Goal: Task Accomplishment & Management: Manage account settings

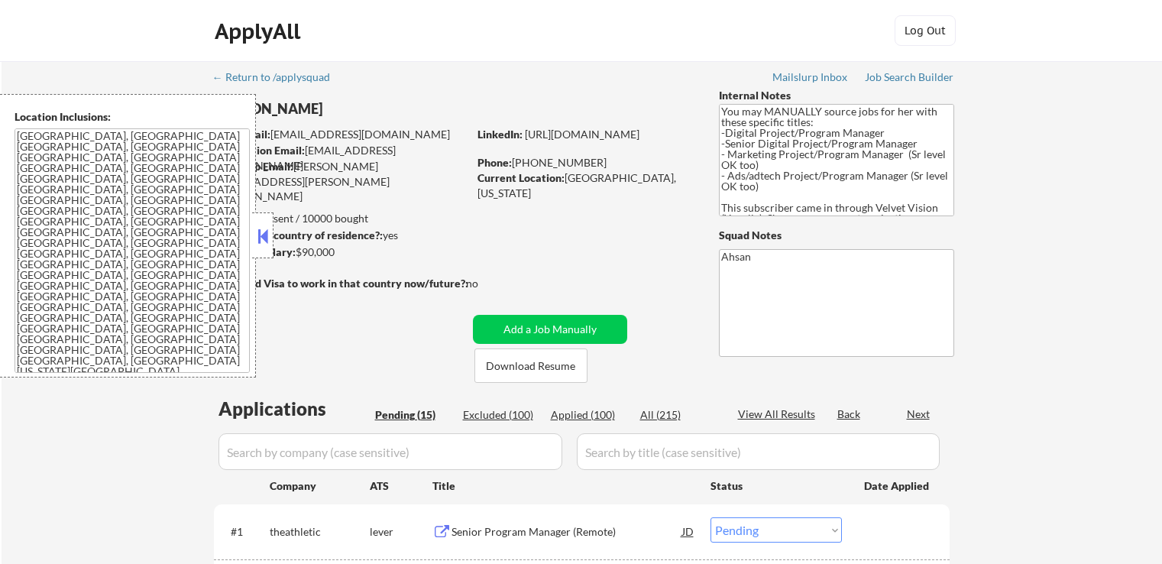
select select ""pending""
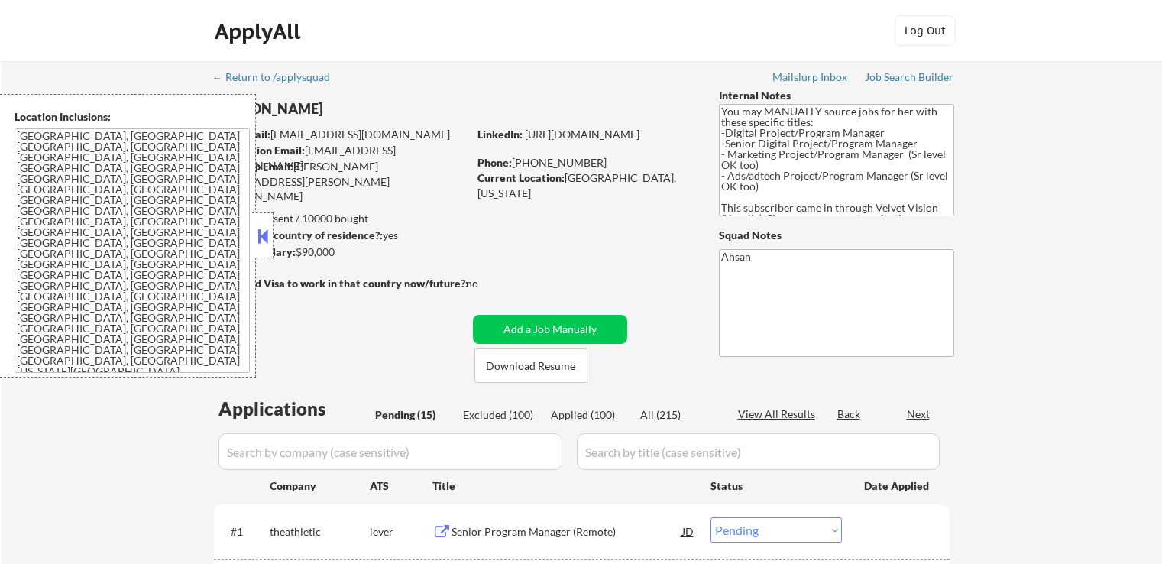
select select ""pending""
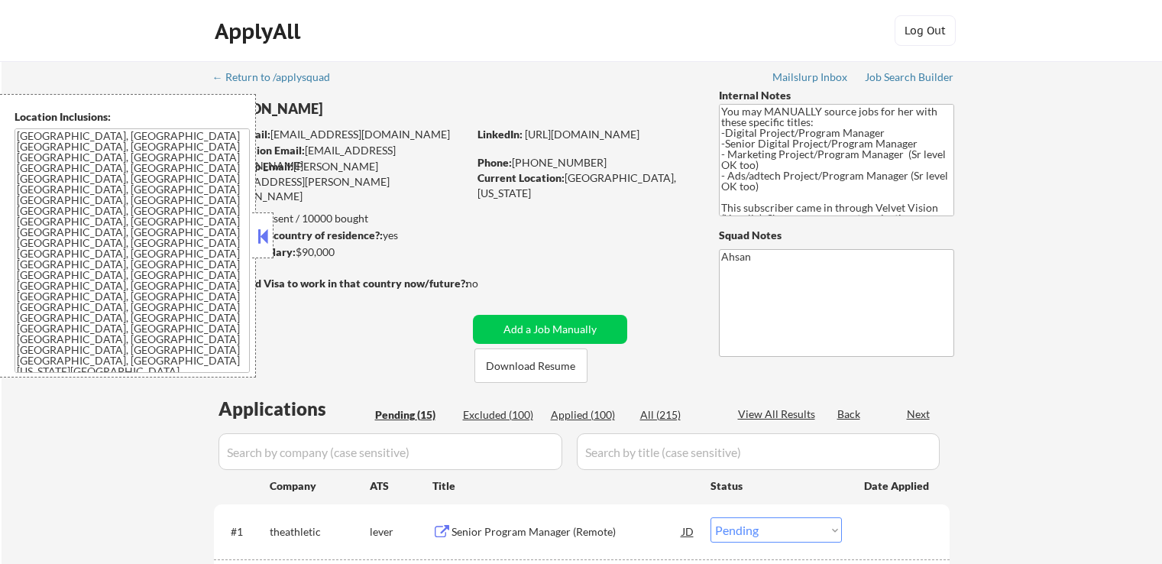
select select ""pending""
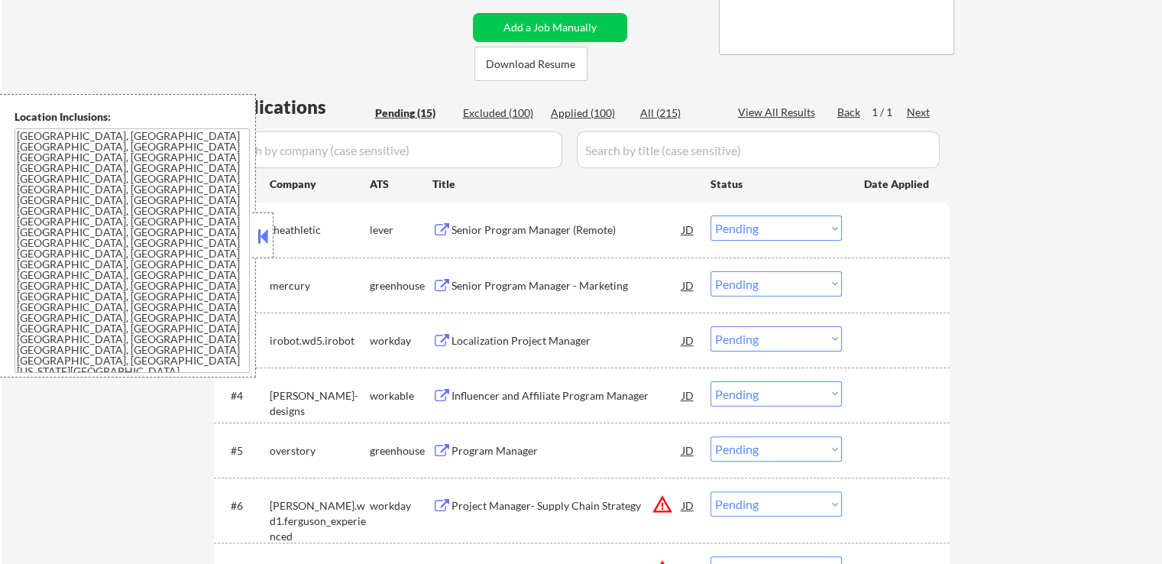
scroll to position [306, 0]
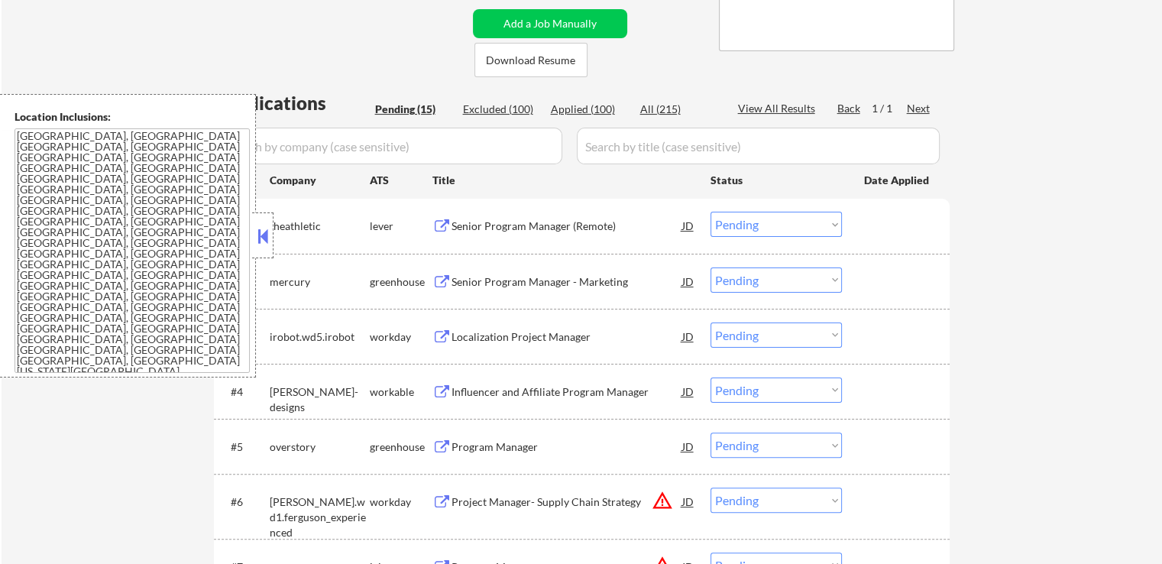
click at [561, 218] on div "Senior Program Manager (Remote)" at bounding box center [566, 225] width 231 height 27
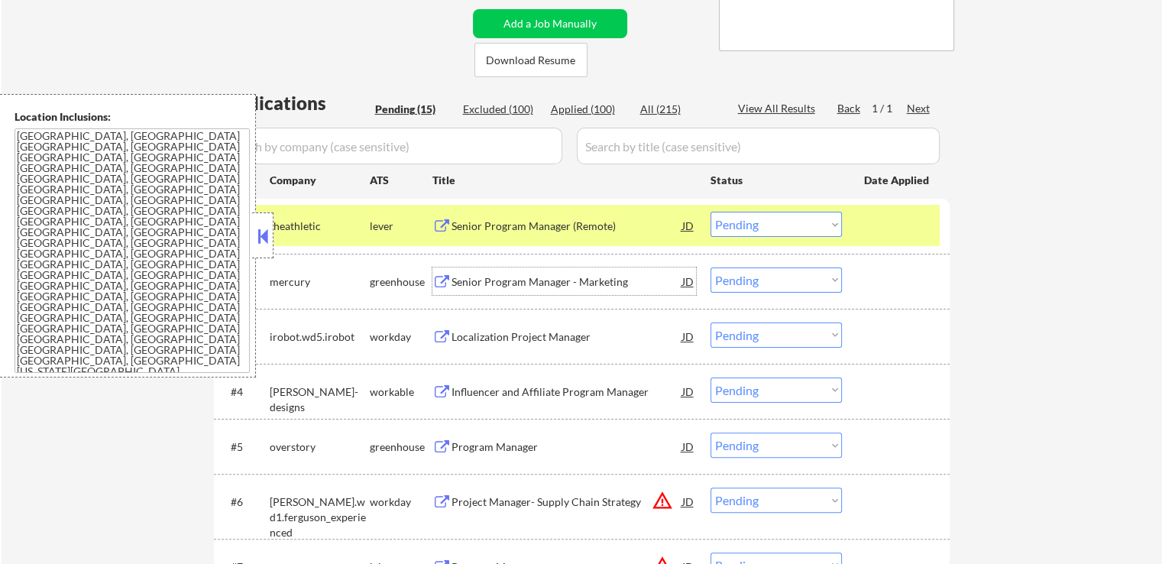
click at [571, 276] on div "Senior Program Manager - Marketing" at bounding box center [566, 281] width 231 height 15
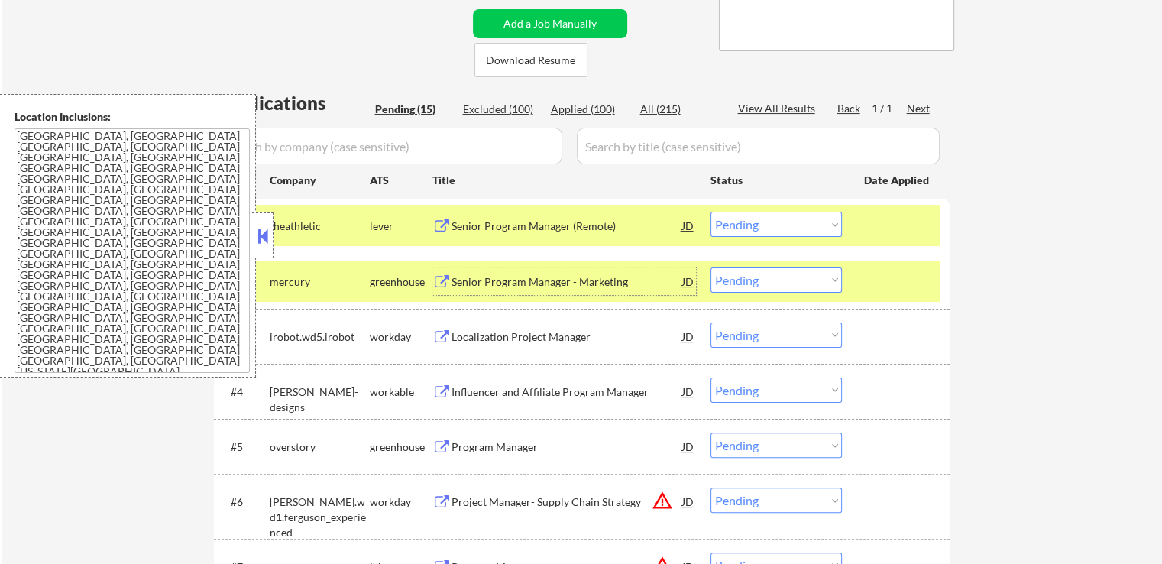
click at [542, 224] on div "Senior Program Manager (Remote)" at bounding box center [566, 225] width 231 height 15
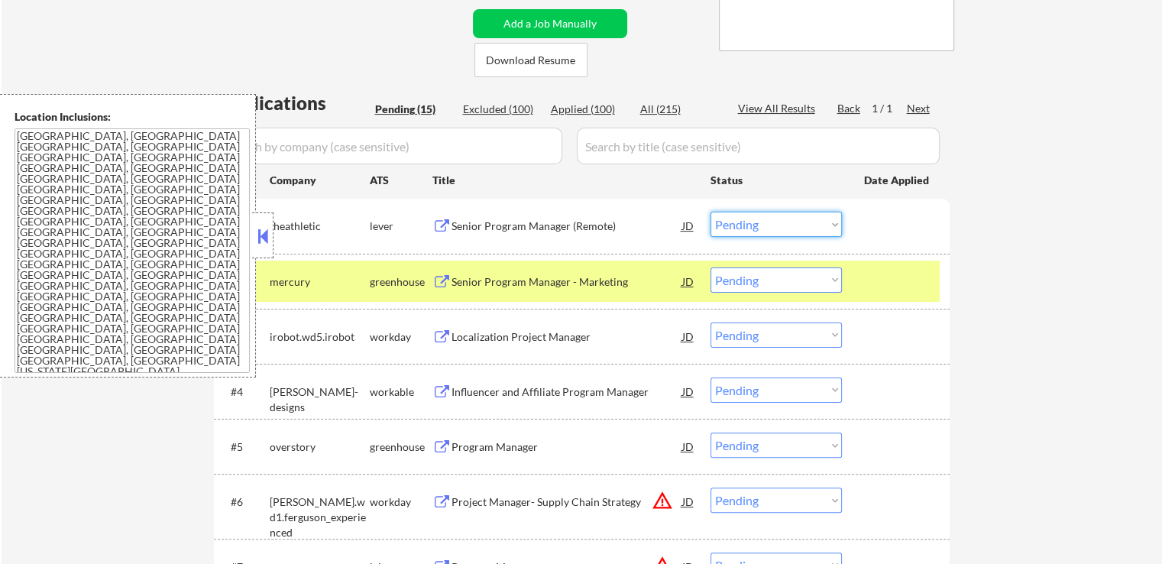
click at [751, 227] on select "Choose an option... Pending Applied Excluded (Questions) Excluded (Expired) Exc…" at bounding box center [775, 224] width 131 height 25
click at [710, 212] on select "Choose an option... Pending Applied Excluded (Questions) Excluded (Expired) Exc…" at bounding box center [775, 224] width 131 height 25
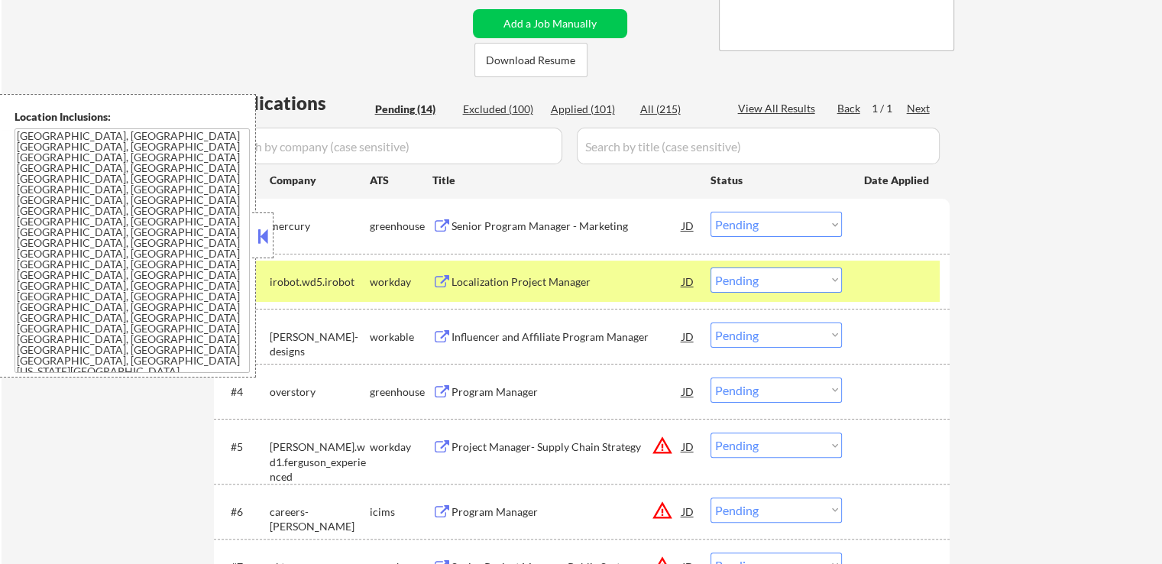
click at [574, 277] on div "Localization Project Manager" at bounding box center [566, 281] width 231 height 15
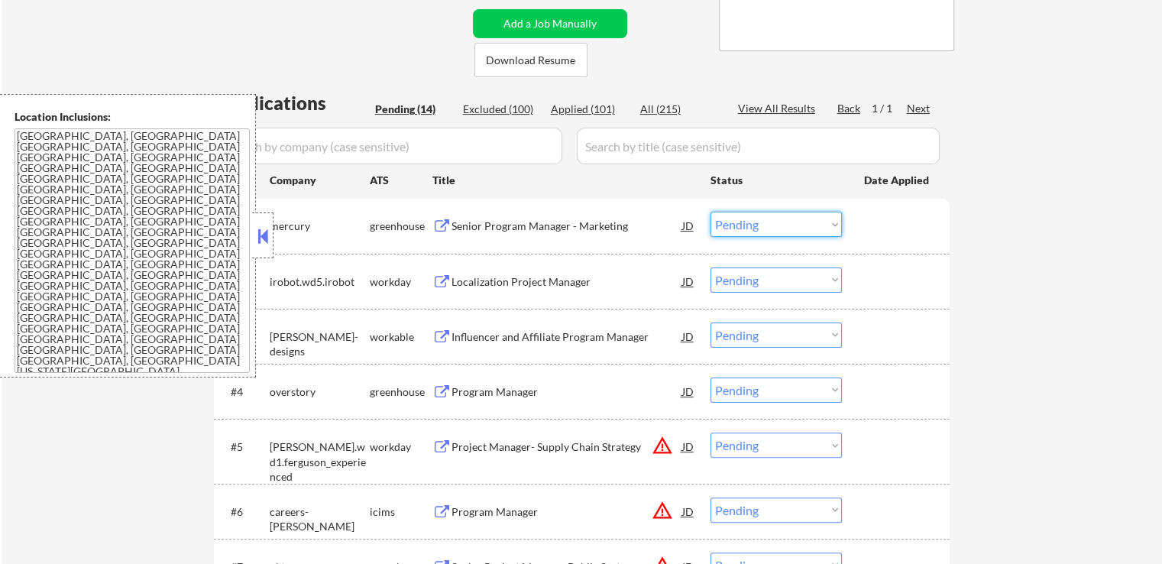
click at [753, 232] on select "Choose an option... Pending Applied Excluded (Questions) Excluded (Expired) Exc…" at bounding box center [775, 224] width 131 height 25
click at [710, 212] on select "Choose an option... Pending Applied Excluded (Questions) Excluded (Expired) Exc…" at bounding box center [775, 224] width 131 height 25
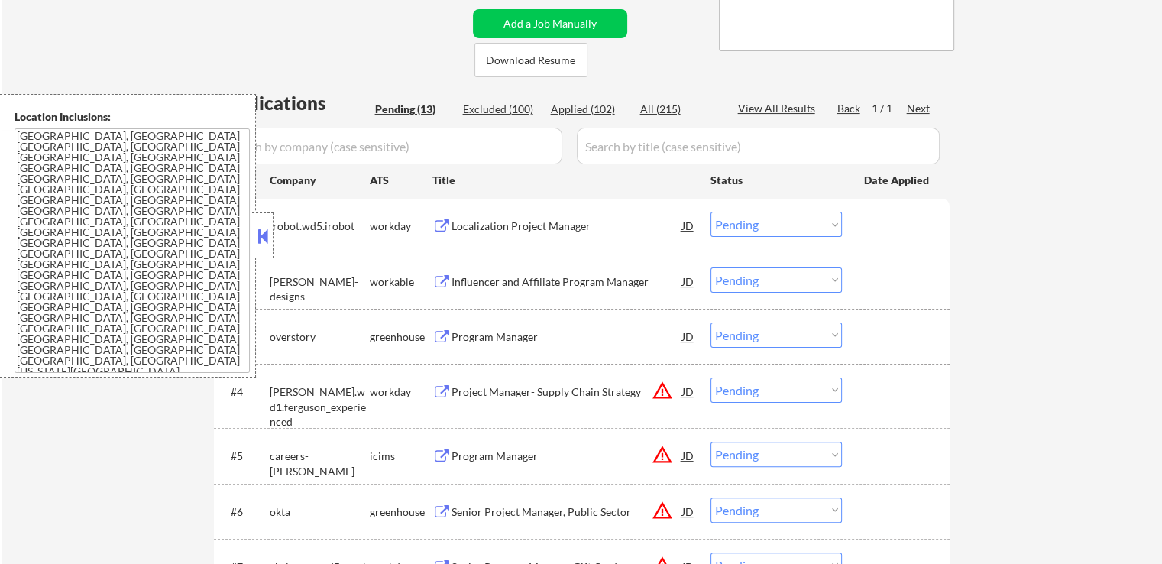
click at [576, 282] on div "Influencer and Affiliate Program Manager" at bounding box center [566, 281] width 231 height 15
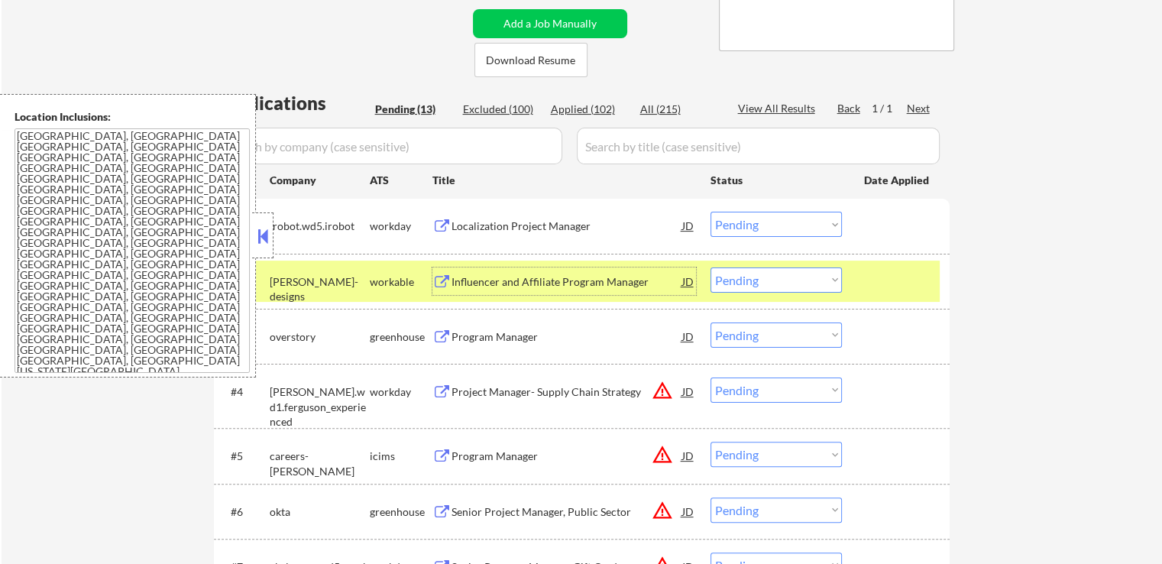
click at [752, 230] on select "Choose an option... Pending Applied Excluded (Questions) Excluded (Expired) Exc…" at bounding box center [775, 224] width 131 height 25
click at [710, 212] on select "Choose an option... Pending Applied Excluded (Questions) Excluded (Expired) Exc…" at bounding box center [775, 224] width 131 height 25
click at [749, 258] on div "#2 [PERSON_NAME]-designs workable Influencer and Affiliate Program Manager JD C…" at bounding box center [582, 281] width 736 height 55
click at [751, 226] on select "Choose an option... Pending Applied Excluded (Questions) Excluded (Expired) Exc…" at bounding box center [775, 224] width 131 height 25
click at [710, 212] on select "Choose an option... Pending Applied Excluded (Questions) Excluded (Expired) Exc…" at bounding box center [775, 224] width 131 height 25
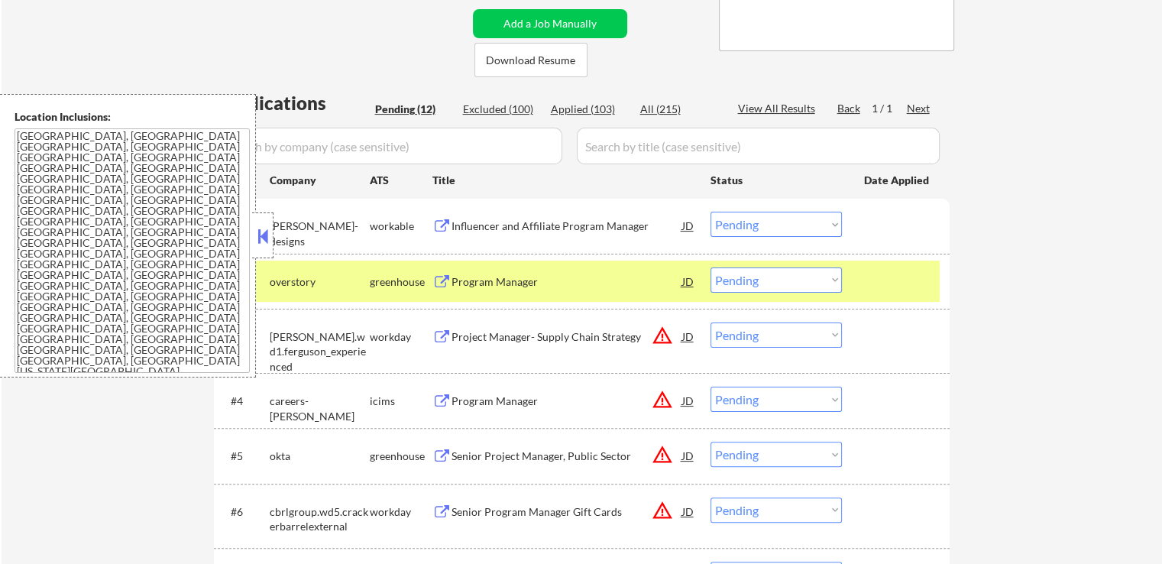
click at [575, 278] on div "Program Manager" at bounding box center [566, 281] width 231 height 15
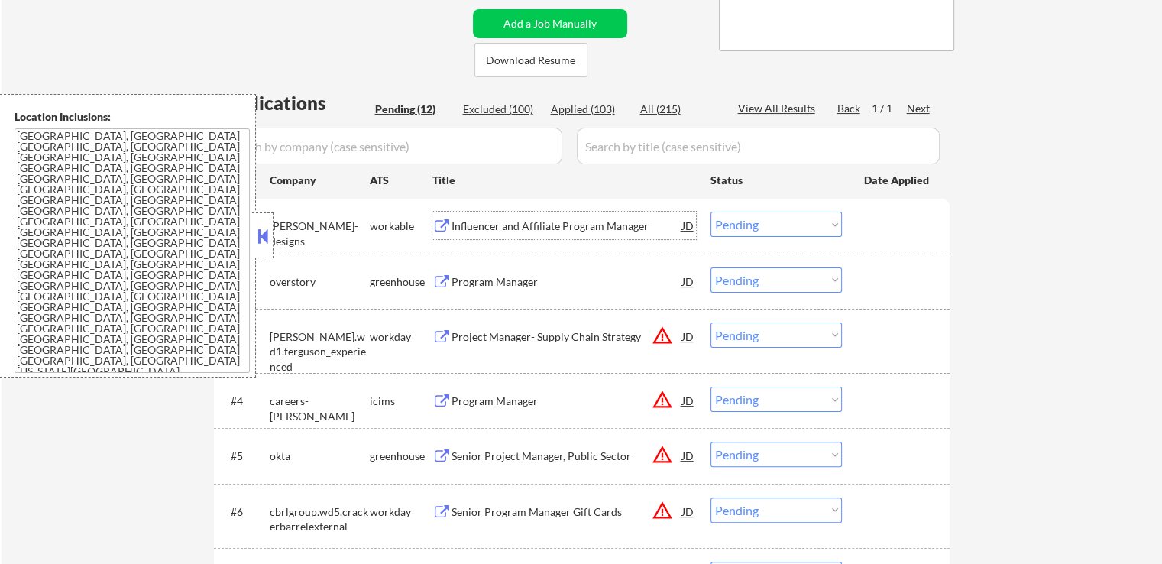
click at [577, 225] on div "Influencer and Affiliate Program Manager" at bounding box center [566, 225] width 231 height 15
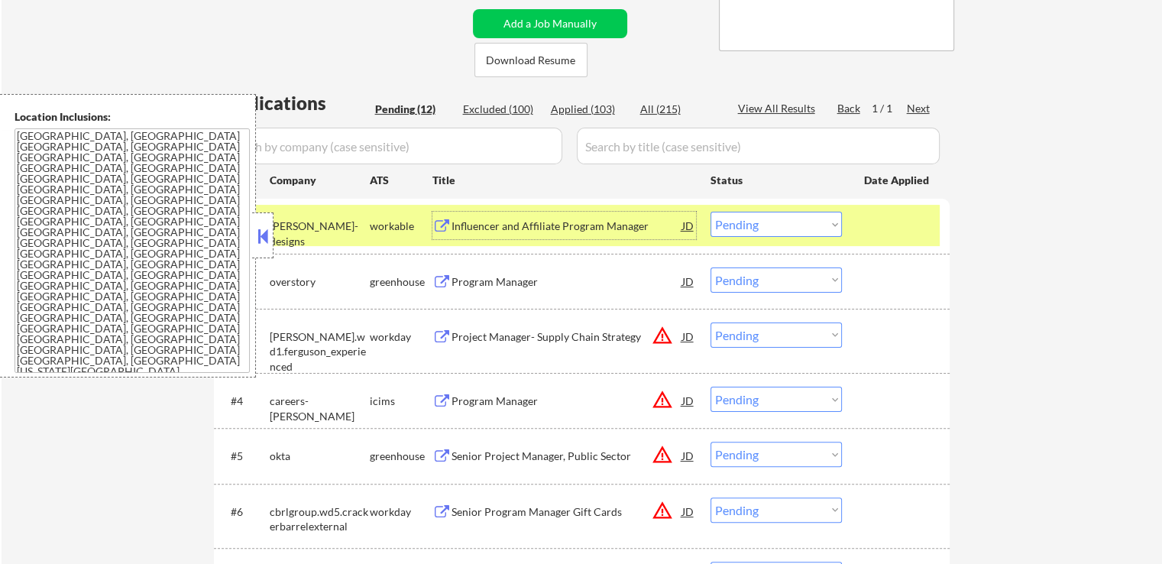
click at [750, 227] on select "Choose an option... Pending Applied Excluded (Questions) Excluded (Expired) Exc…" at bounding box center [775, 224] width 131 height 25
click at [710, 212] on select "Choose an option... Pending Applied Excluded (Questions) Excluded (Expired) Exc…" at bounding box center [775, 224] width 131 height 25
click at [576, 283] on div "Program Manager" at bounding box center [566, 281] width 231 height 15
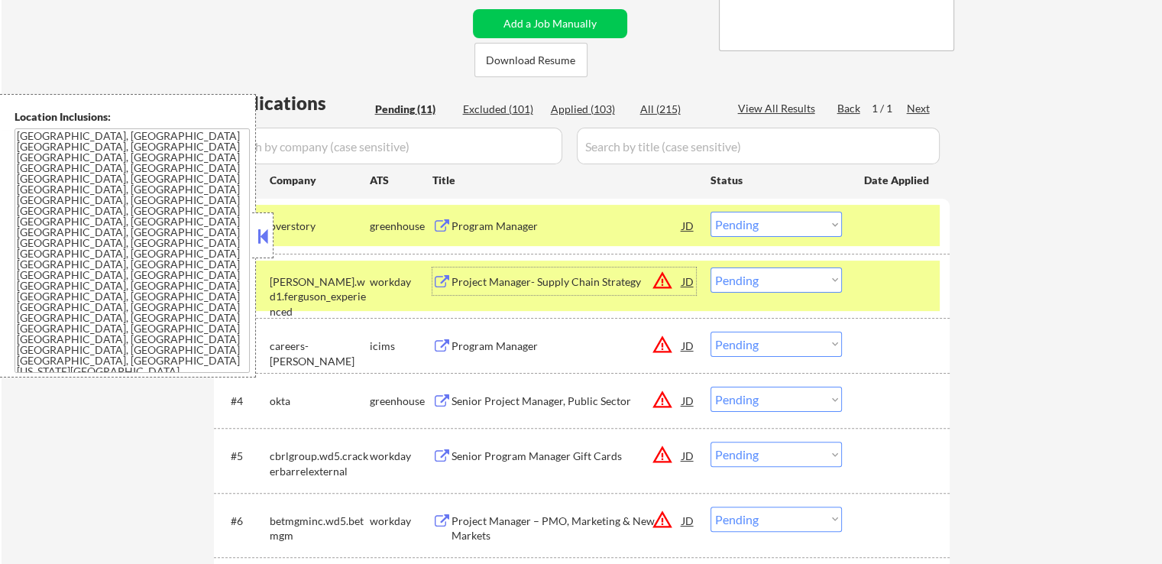
click at [766, 225] on select "Choose an option... Pending Applied Excluded (Questions) Excluded (Expired) Exc…" at bounding box center [775, 224] width 131 height 25
click at [710, 212] on select "Choose an option... Pending Applied Excluded (Questions) Excluded (Expired) Exc…" at bounding box center [775, 224] width 131 height 25
click at [939, 284] on div "#2 [PERSON_NAME].wd1.[PERSON_NAME] workday Project Manager- Supply Chain Strate…" at bounding box center [582, 286] width 736 height 64
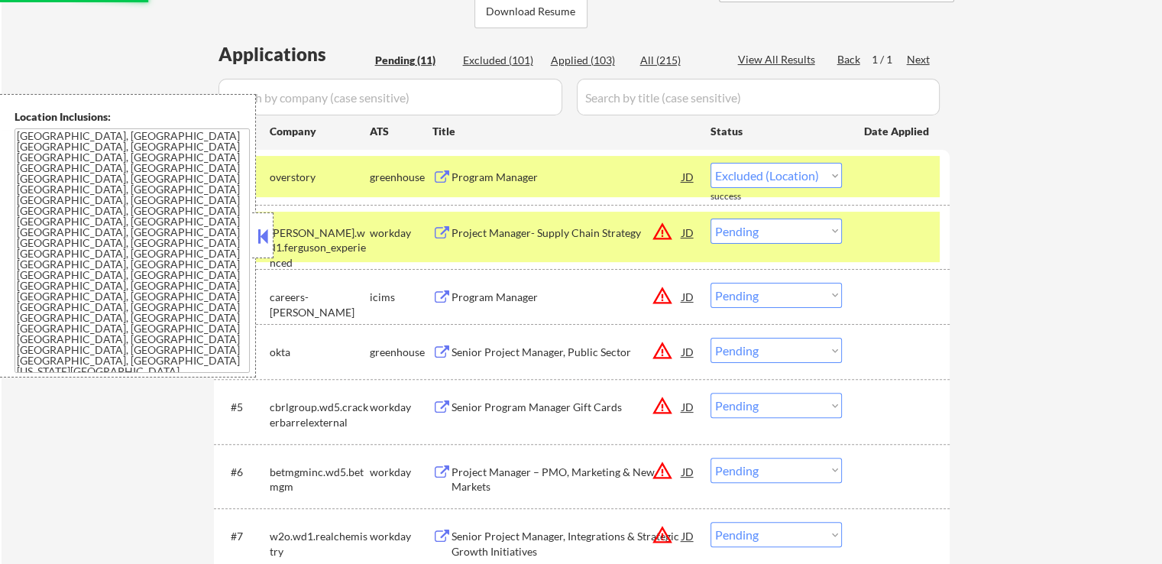
scroll to position [382, 0]
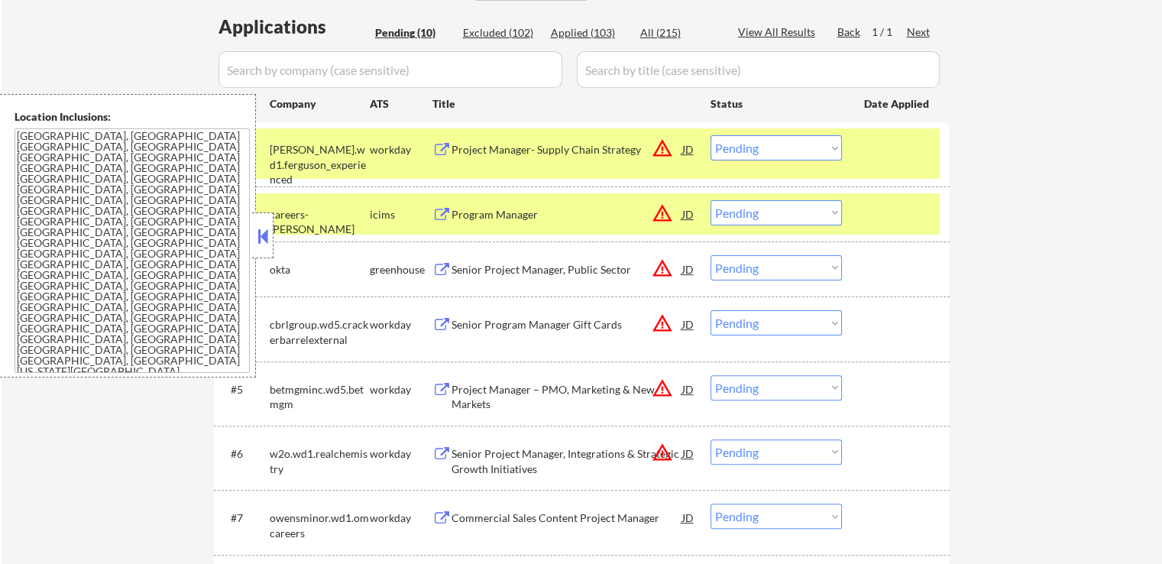
click at [742, 145] on select "Choose an option... Pending Applied Excluded (Questions) Excluded (Expired) Exc…" at bounding box center [775, 147] width 131 height 25
select select ""excluded__location_""
click at [710, 135] on select "Choose an option... Pending Applied Excluded (Questions) Excluded (Expired) Exc…" at bounding box center [775, 147] width 131 height 25
drag, startPoint x: 781, startPoint y: 215, endPoint x: 784, endPoint y: 223, distance: 8.2
click at [781, 215] on select "Choose an option... Pending Applied Excluded (Questions) Excluded (Expired) Exc…" at bounding box center [775, 212] width 131 height 25
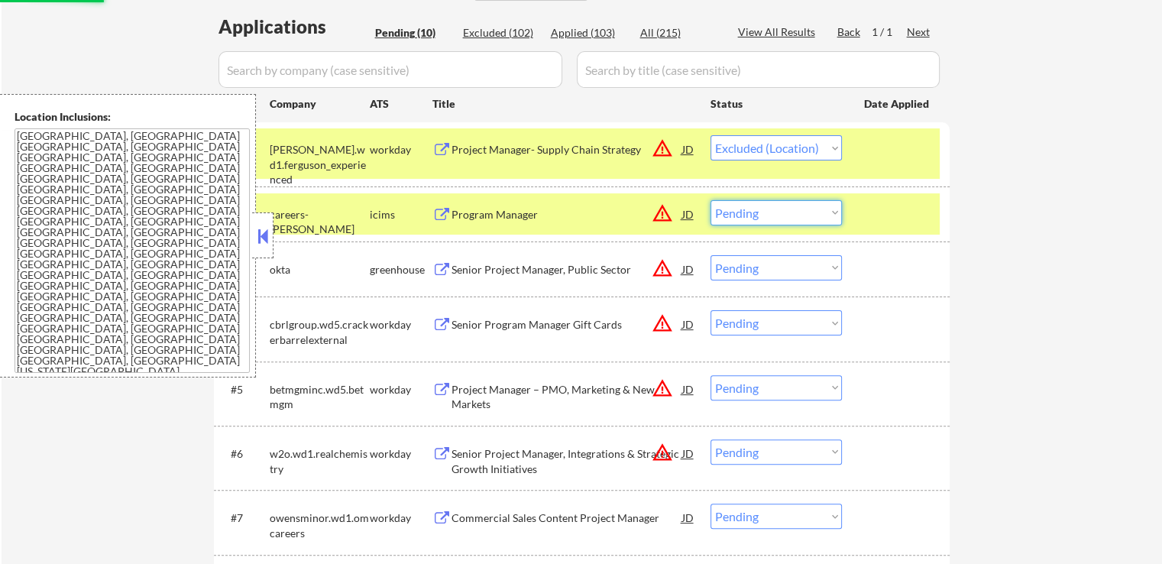
select select ""excluded__location_""
click at [710, 200] on select "Choose an option... Pending Applied Excluded (Questions) Excluded (Expired) Exc…" at bounding box center [775, 212] width 131 height 25
click at [788, 273] on select "Choose an option... Pending Applied Excluded (Questions) Excluded (Expired) Exc…" at bounding box center [775, 267] width 131 height 25
select select ""excluded__location_""
click at [710, 255] on select "Choose an option... Pending Applied Excluded (Questions) Excluded (Expired) Exc…" at bounding box center [775, 267] width 131 height 25
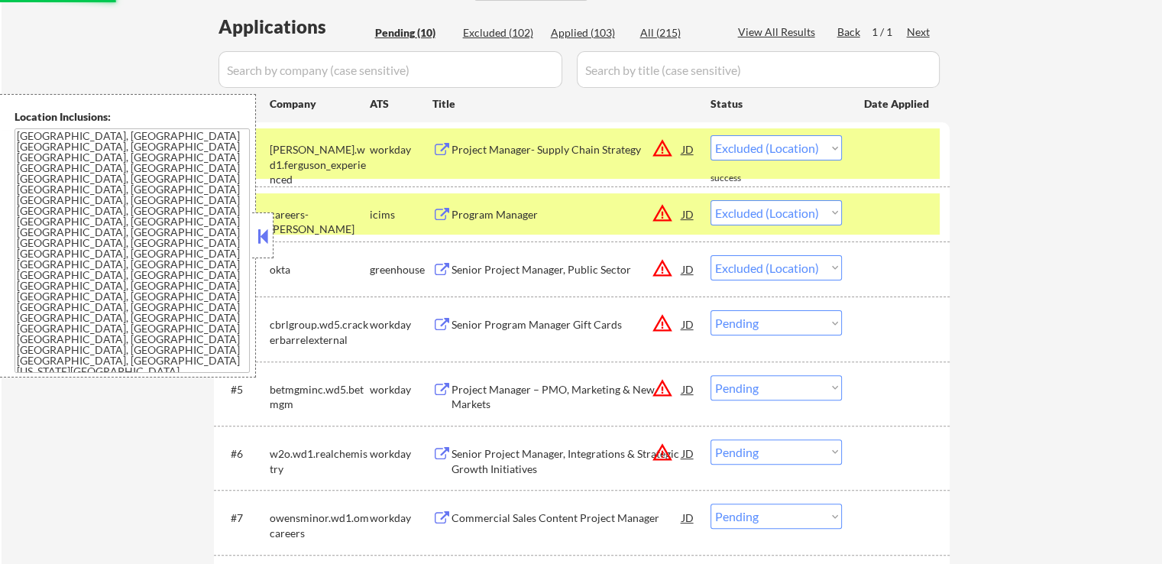
click at [988, 288] on div "← Return to /applysquad Mailslurp Inbox Job Search Builder [PERSON_NAME] User E…" at bounding box center [582, 237] width 1160 height 1117
select select ""pending""
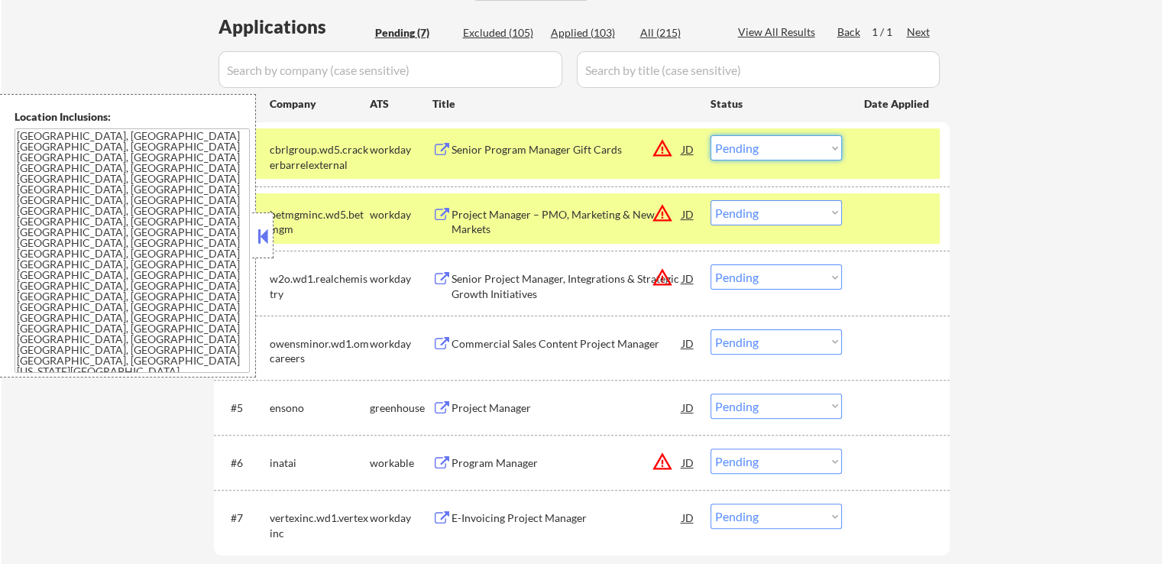
click at [758, 146] on select "Choose an option... Pending Applied Excluded (Questions) Excluded (Expired) Exc…" at bounding box center [775, 147] width 131 height 25
select select ""excluded__location_""
click at [710, 135] on select "Choose an option... Pending Applied Excluded (Questions) Excluded (Expired) Exc…" at bounding box center [775, 147] width 131 height 25
click at [782, 216] on select "Choose an option... Pending Applied Excluded (Questions) Excluded (Expired) Exc…" at bounding box center [775, 212] width 131 height 25
select select ""excluded__location_""
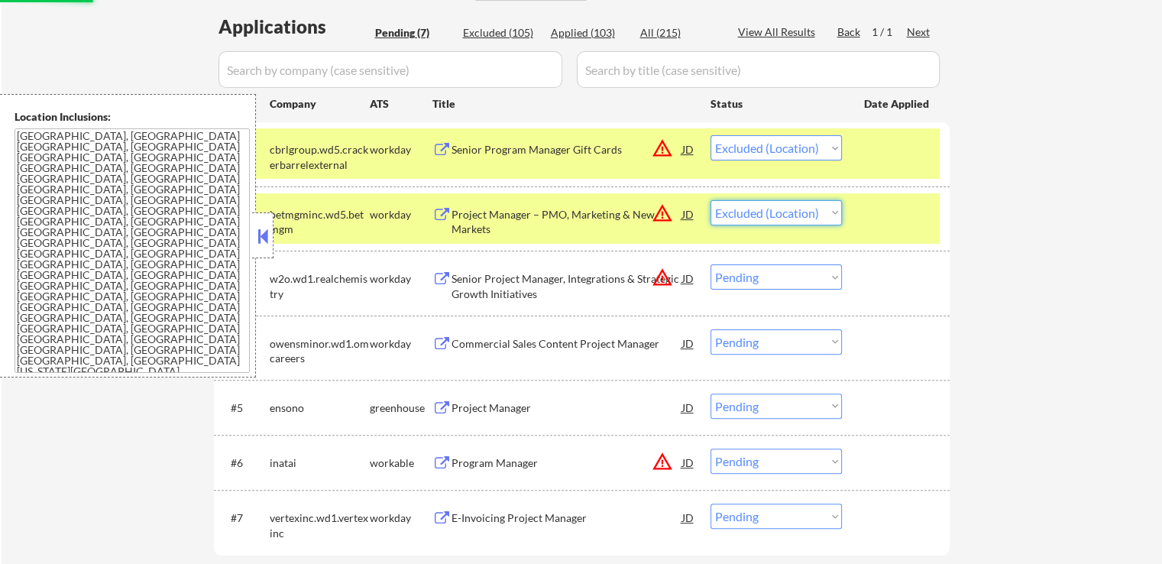
click at [710, 200] on select "Choose an option... Pending Applied Excluded (Questions) Excluded (Expired) Exc…" at bounding box center [775, 212] width 131 height 25
drag, startPoint x: 758, startPoint y: 275, endPoint x: 758, endPoint y: 285, distance: 10.0
click at [758, 275] on select "Choose an option... Pending Applied Excluded (Questions) Excluded (Expired) Exc…" at bounding box center [775, 276] width 131 height 25
select select ""excluded__location_""
click at [710, 264] on select "Choose an option... Pending Applied Excluded (Questions) Excluded (Expired) Exc…" at bounding box center [775, 276] width 131 height 25
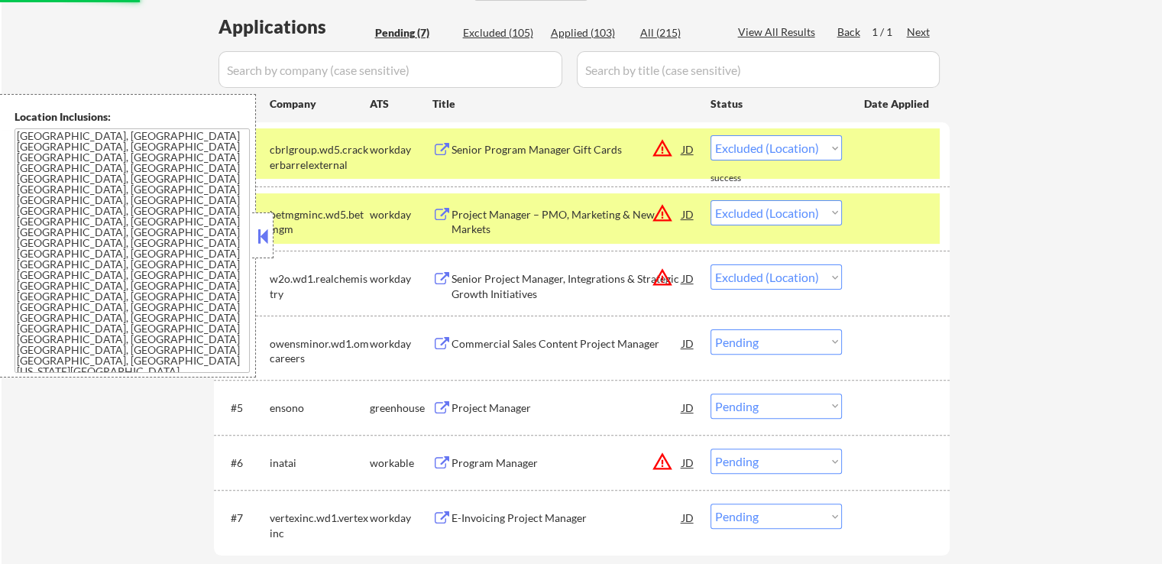
click at [984, 312] on div "← Return to /applysquad Mailslurp Inbox Job Search Builder [PERSON_NAME] User E…" at bounding box center [582, 150] width 1160 height 943
select select ""pending""
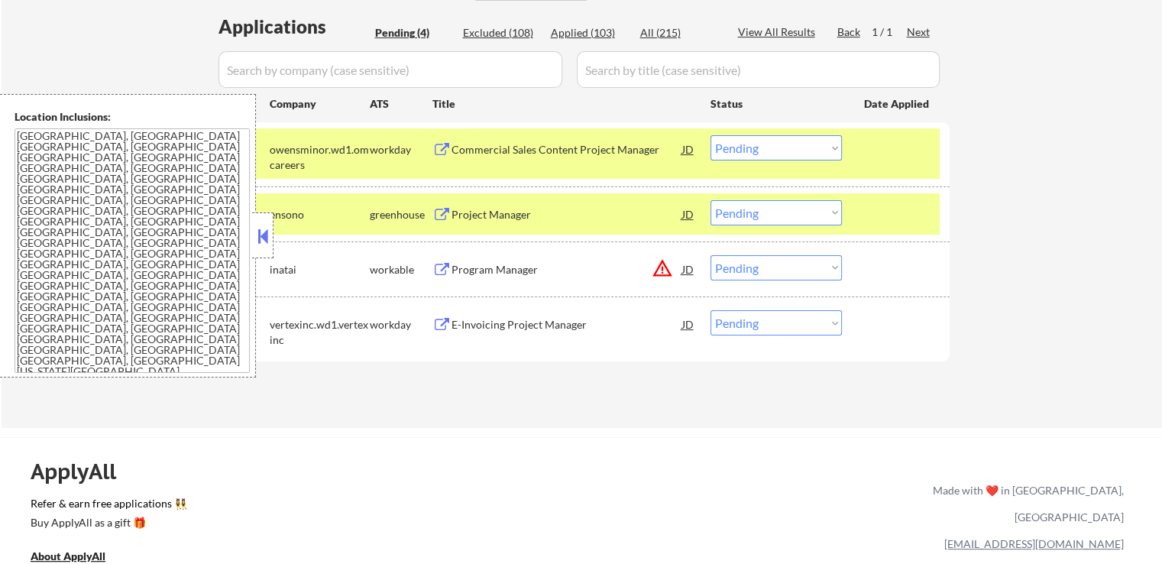
drag, startPoint x: 752, startPoint y: 267, endPoint x: 753, endPoint y: 279, distance: 12.3
click at [752, 267] on select "Choose an option... Pending Applied Excluded (Questions) Excluded (Expired) Exc…" at bounding box center [775, 267] width 131 height 25
click at [710, 255] on select "Choose an option... Pending Applied Excluded (Questions) Excluded (Expired) Exc…" at bounding box center [775, 267] width 131 height 25
click at [723, 401] on div "← Return to /applysquad Mailslurp Inbox Job Search Builder [PERSON_NAME] User E…" at bounding box center [582, 47] width 762 height 736
select select ""pending""
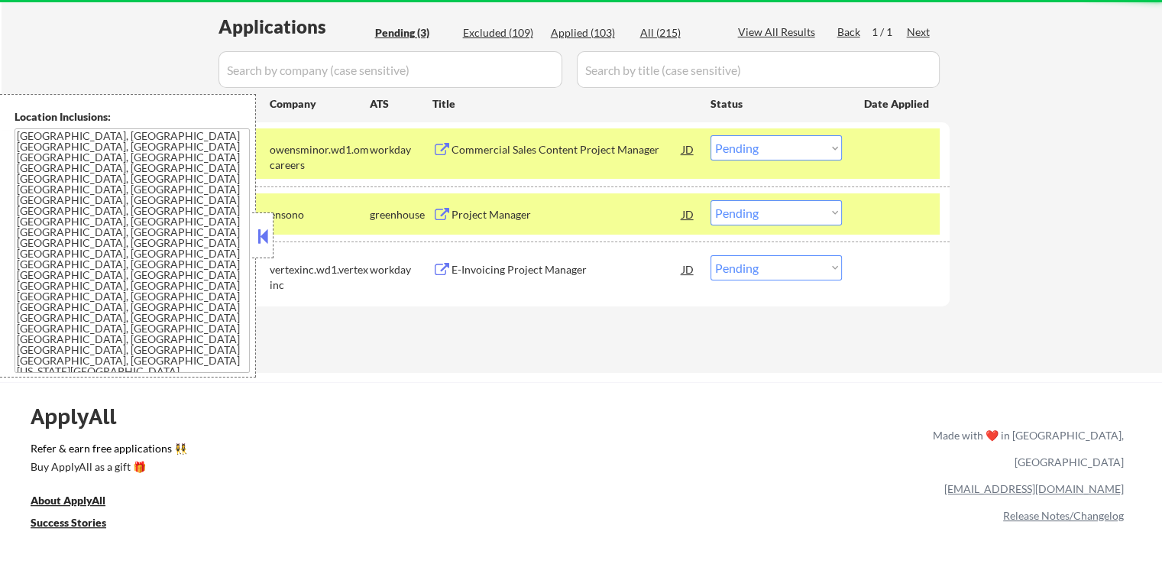
click at [596, 157] on div "Commercial Sales Content Project Manager" at bounding box center [566, 148] width 231 height 27
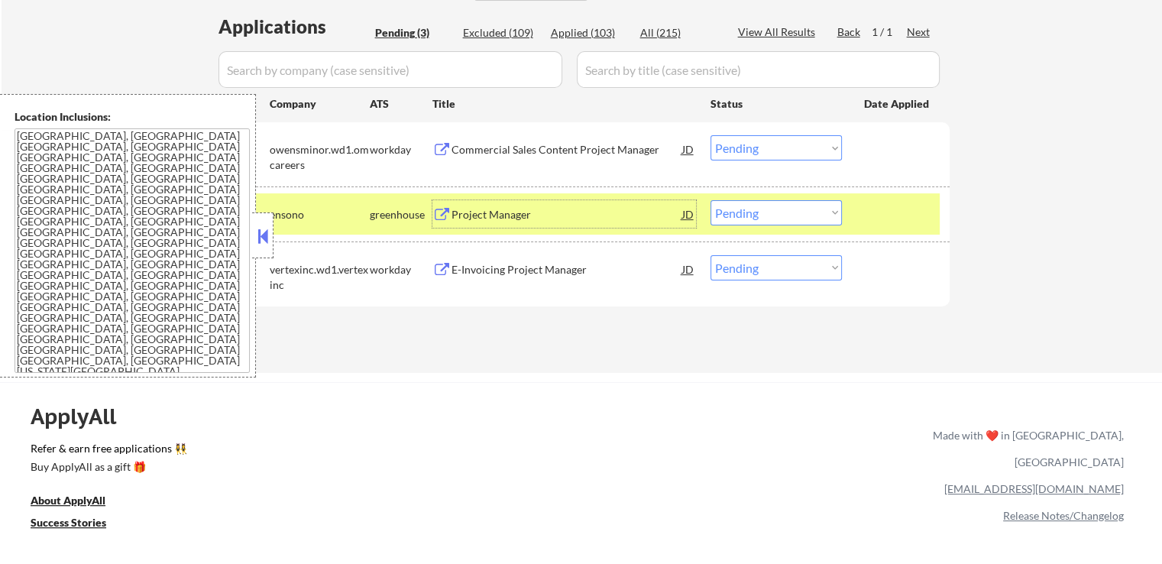
click at [577, 207] on div "Project Manager" at bounding box center [566, 214] width 231 height 15
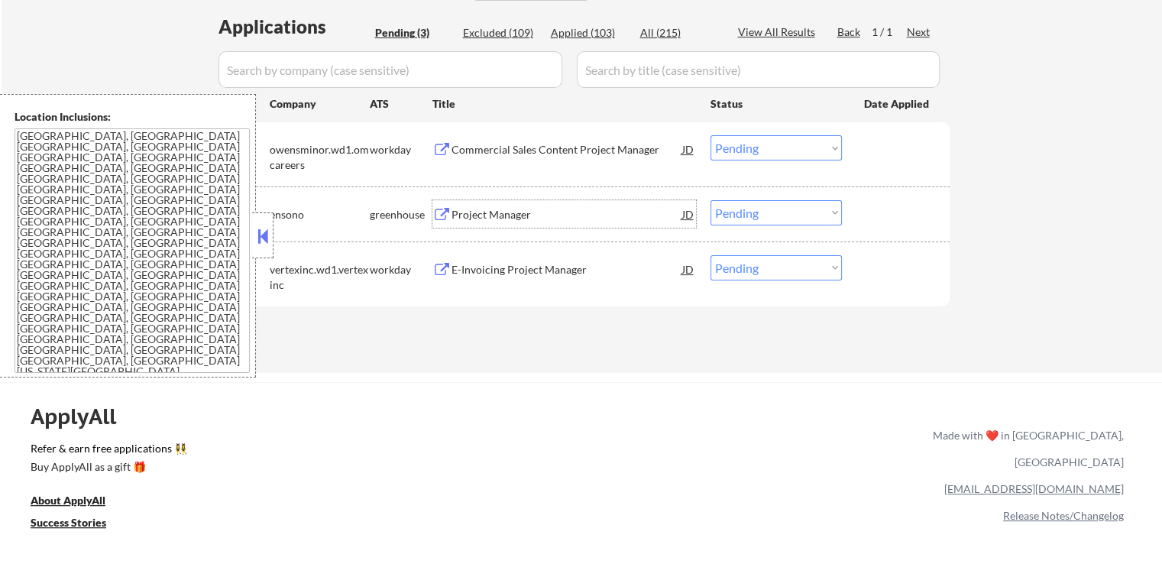
click at [742, 143] on select "Choose an option... Pending Applied Excluded (Questions) Excluded (Expired) Exc…" at bounding box center [775, 147] width 131 height 25
click at [710, 135] on select "Choose an option... Pending Applied Excluded (Questions) Excluded (Expired) Exc…" at bounding box center [775, 147] width 131 height 25
click at [582, 268] on div "E-Invoicing Project Manager" at bounding box center [566, 269] width 231 height 15
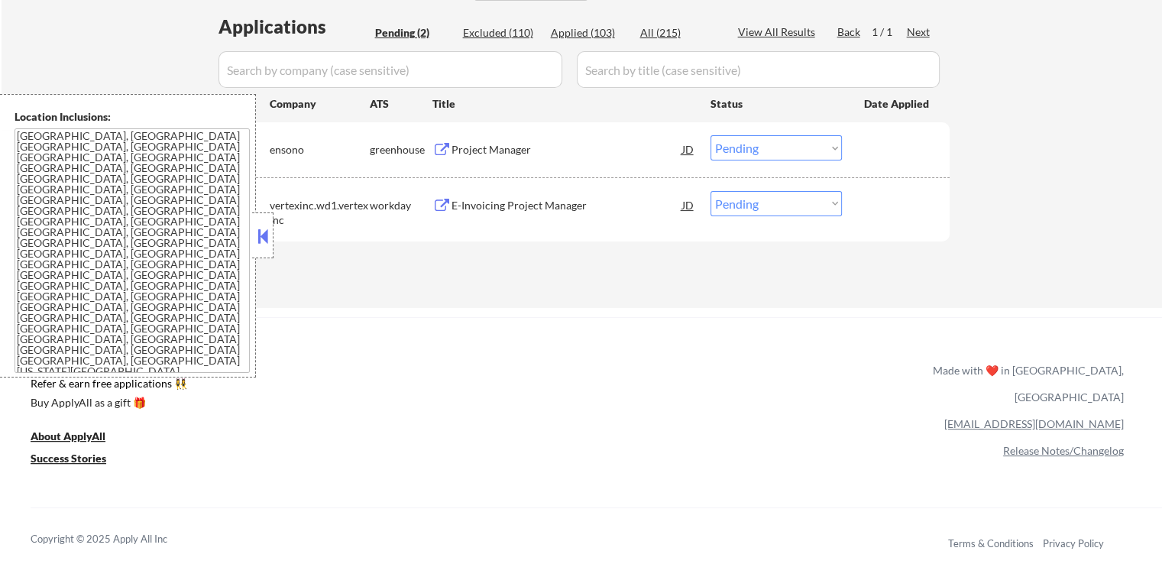
click at [767, 150] on select "Choose an option... Pending Applied Excluded (Questions) Excluded (Expired) Exc…" at bounding box center [775, 147] width 131 height 25
click at [710, 135] on select "Choose an option... Pending Applied Excluded (Questions) Excluded (Expired) Exc…" at bounding box center [775, 147] width 131 height 25
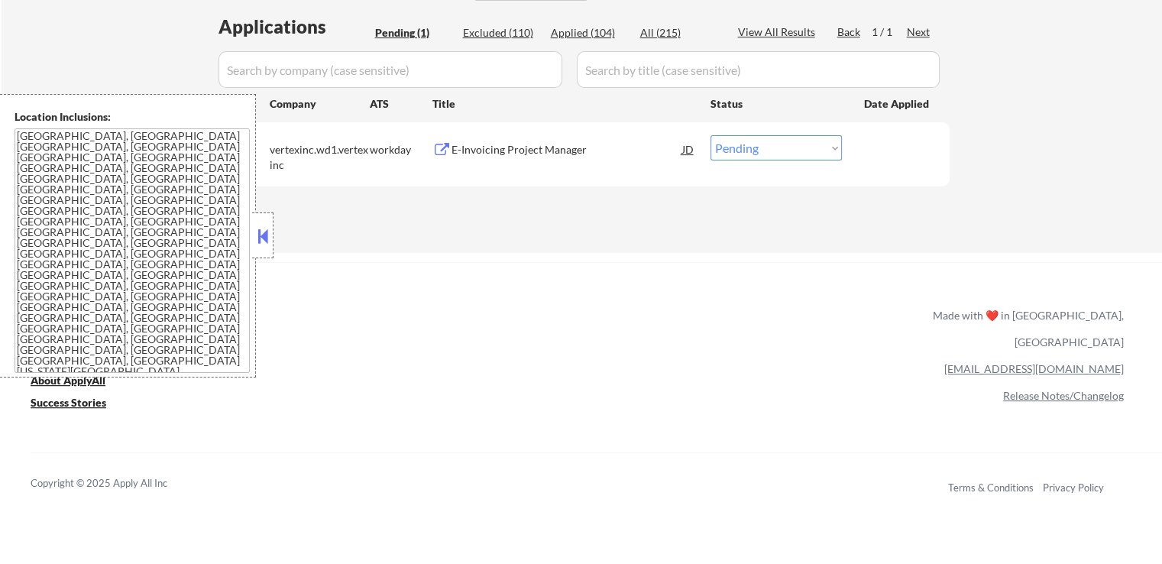
click at [763, 144] on select "Choose an option... Pending Applied Excluded (Questions) Excluded (Expired) Exc…" at bounding box center [775, 147] width 131 height 25
select select ""applied""
click at [710, 135] on select "Choose an option... Pending Applied Excluded (Questions) Excluded (Expired) Exc…" at bounding box center [775, 147] width 131 height 25
